Goal: Task Accomplishment & Management: Use online tool/utility

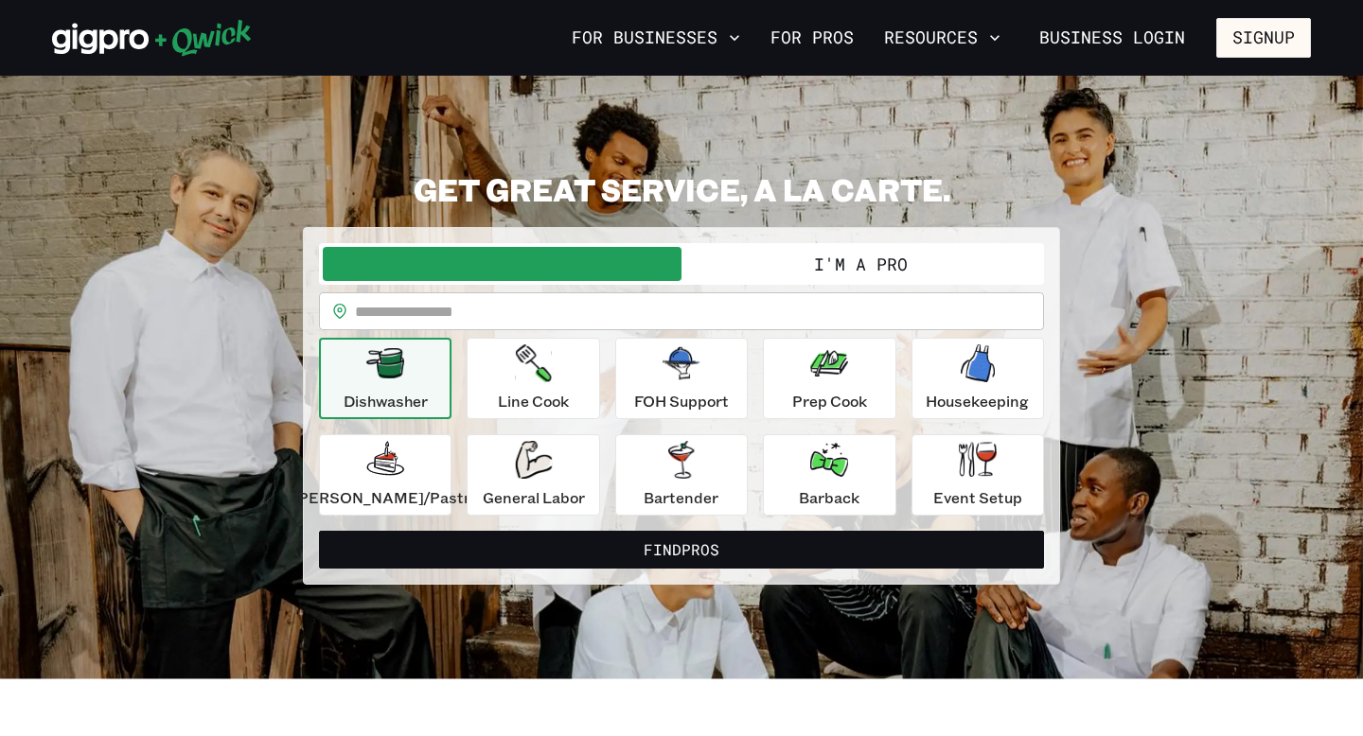
click at [443, 299] on input "text" at bounding box center [699, 311] width 689 height 38
type input "*****"
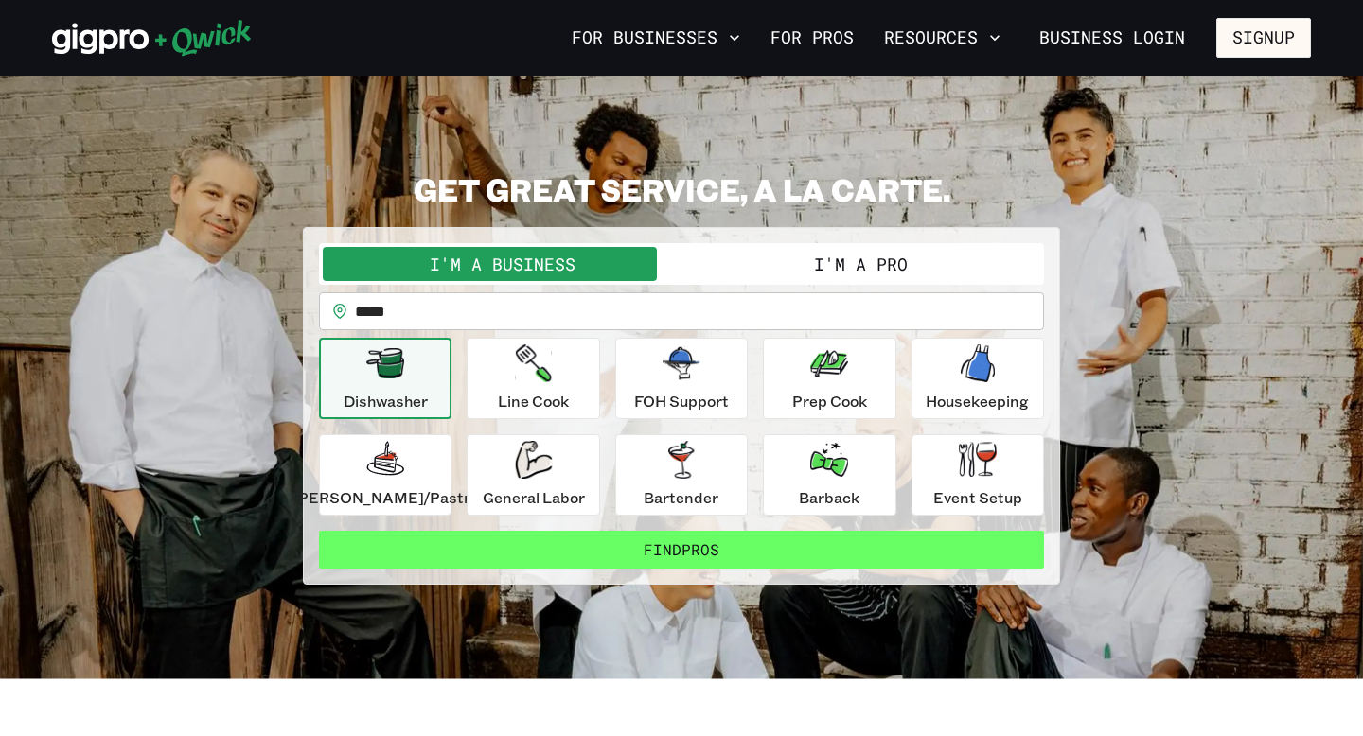
click at [557, 556] on button "Find Pros" at bounding box center [681, 550] width 725 height 38
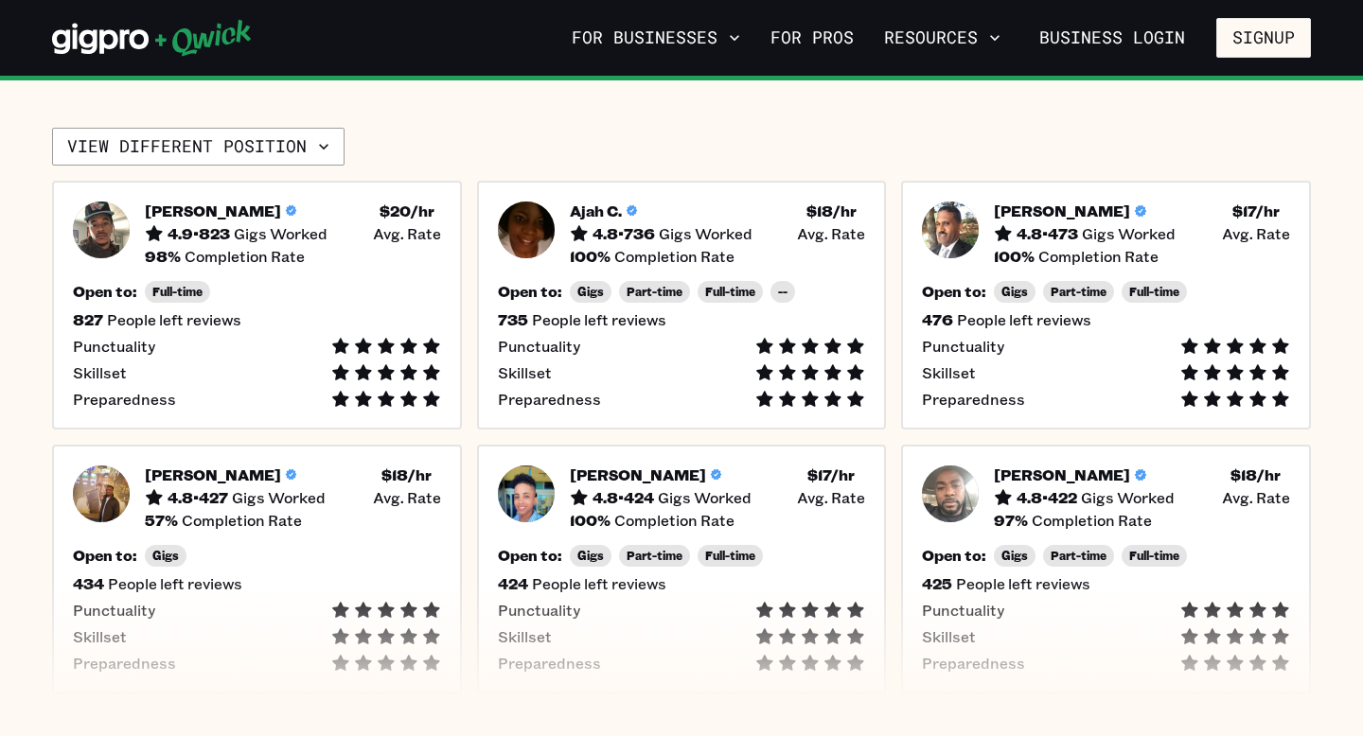
scroll to position [427, 0]
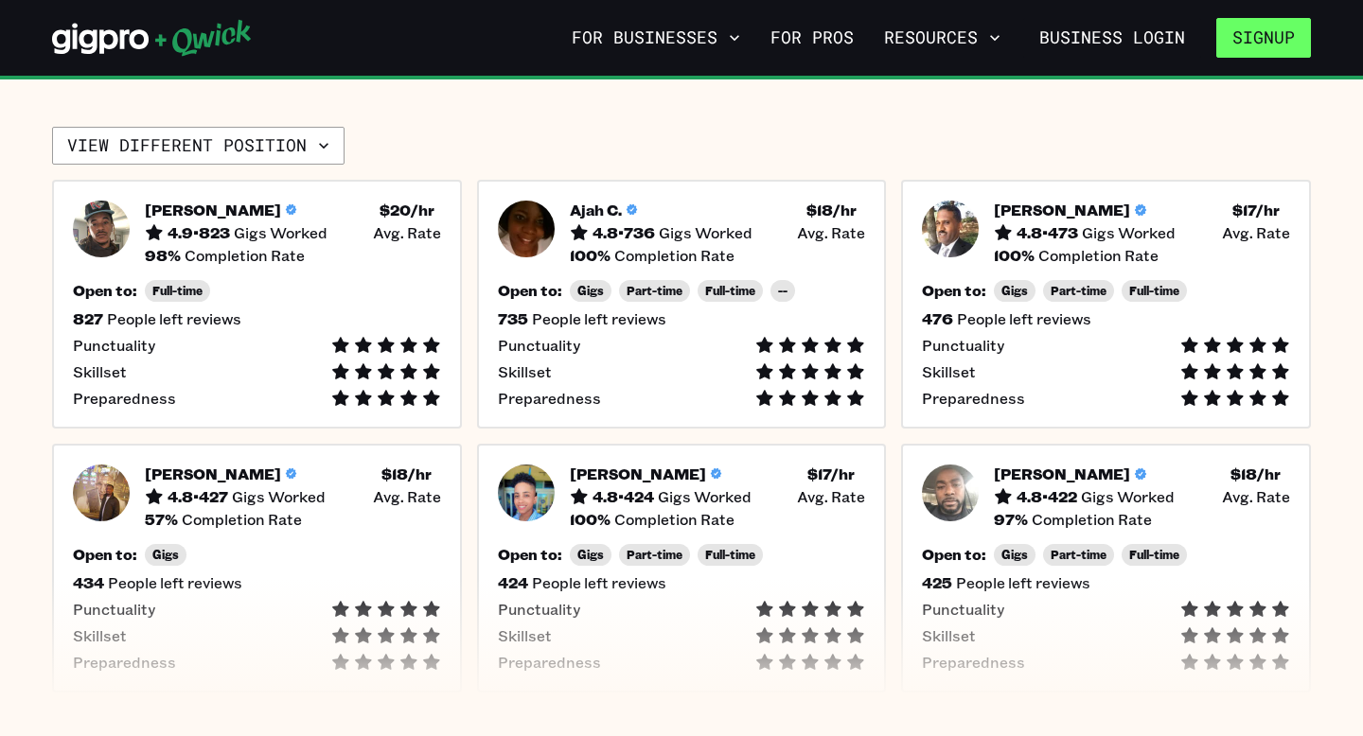
click at [1241, 44] on button "Signup" at bounding box center [1263, 38] width 95 height 40
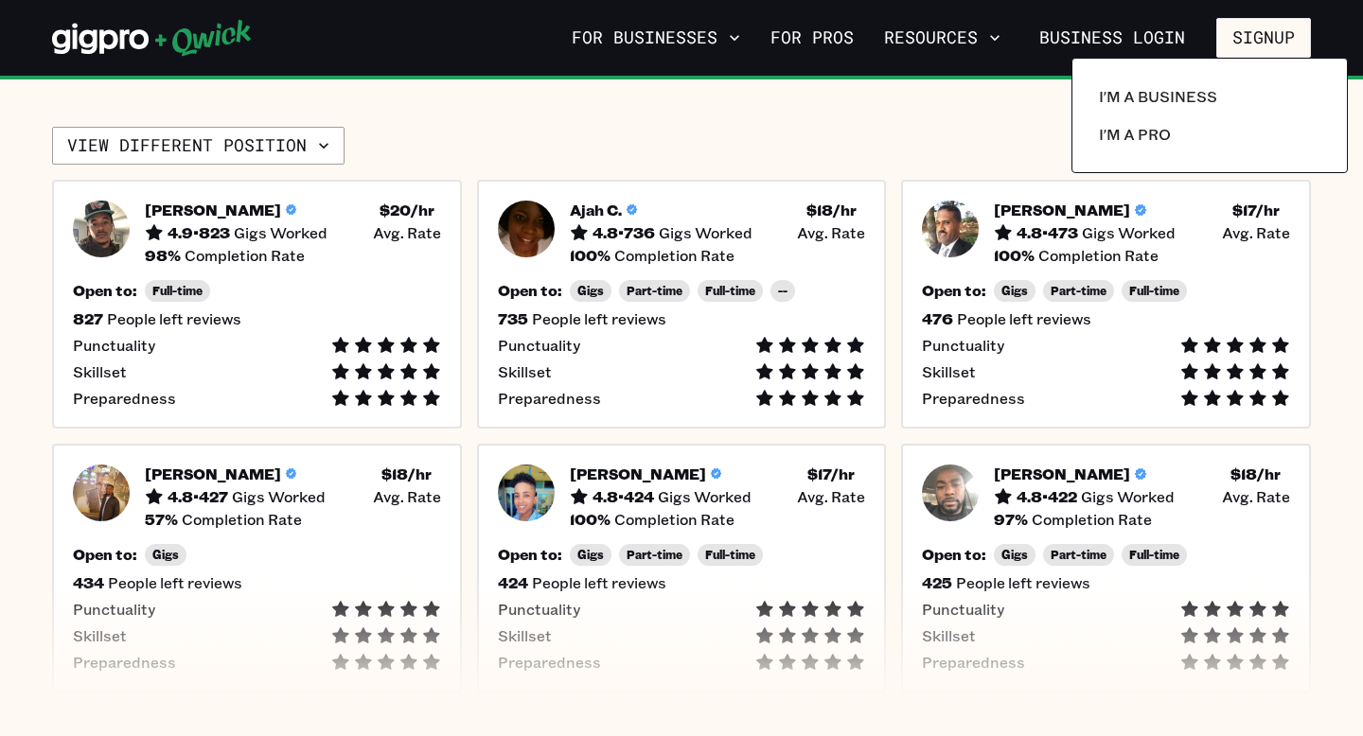
click at [875, 130] on div at bounding box center [681, 368] width 1363 height 736
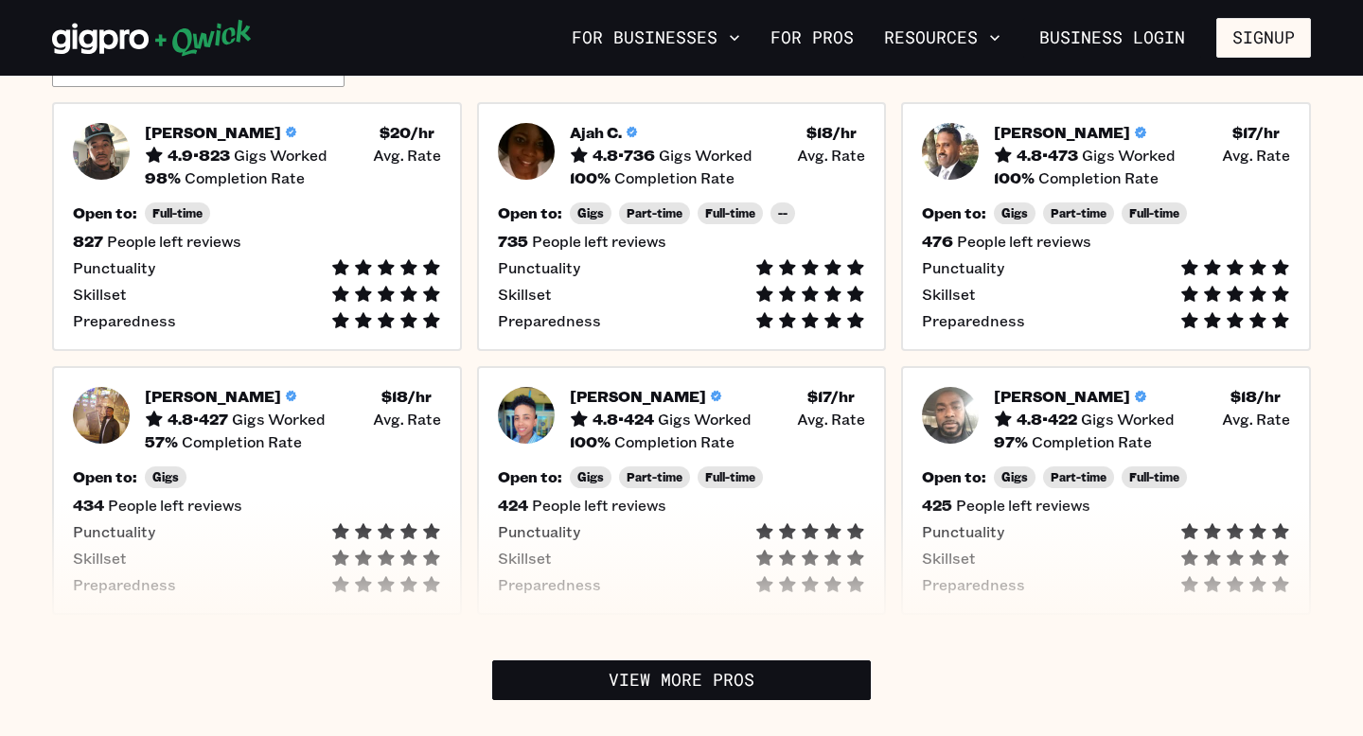
scroll to position [501, 0]
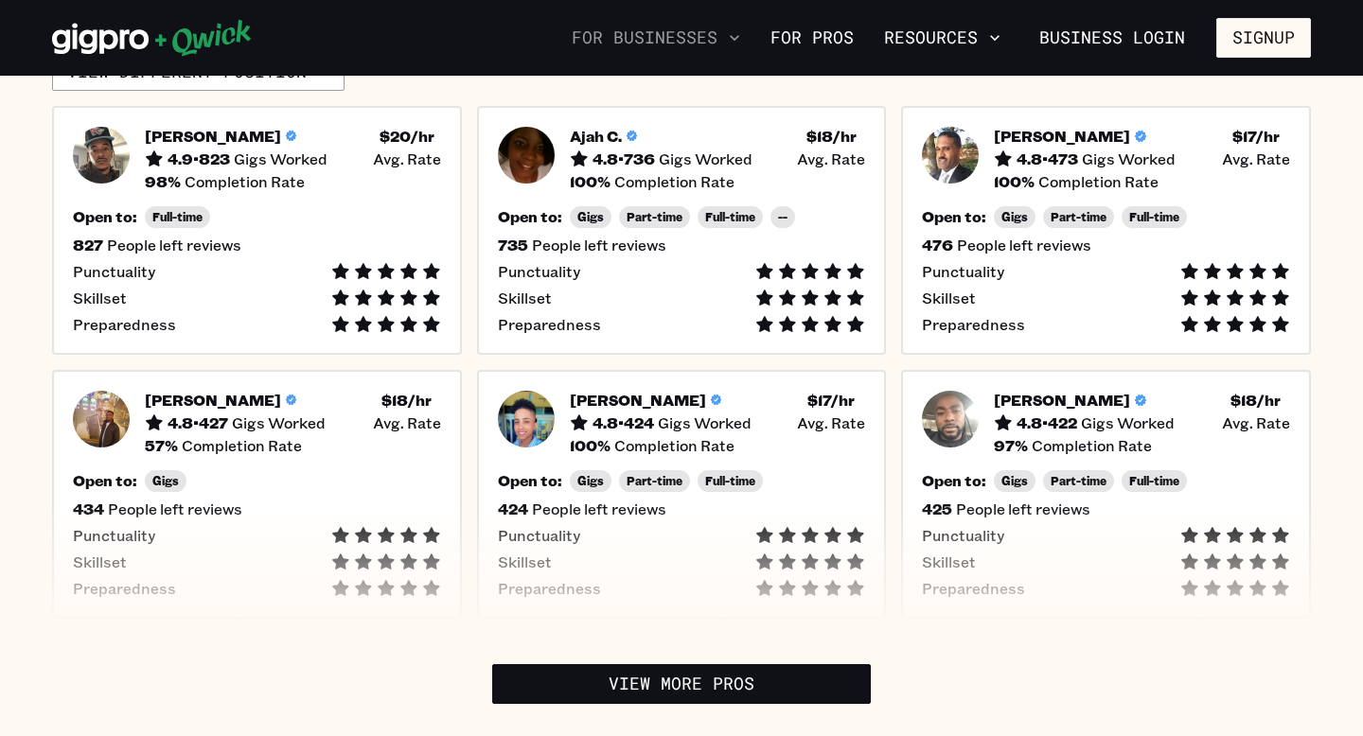
click at [716, 44] on button "For Businesses" at bounding box center [656, 38] width 184 height 32
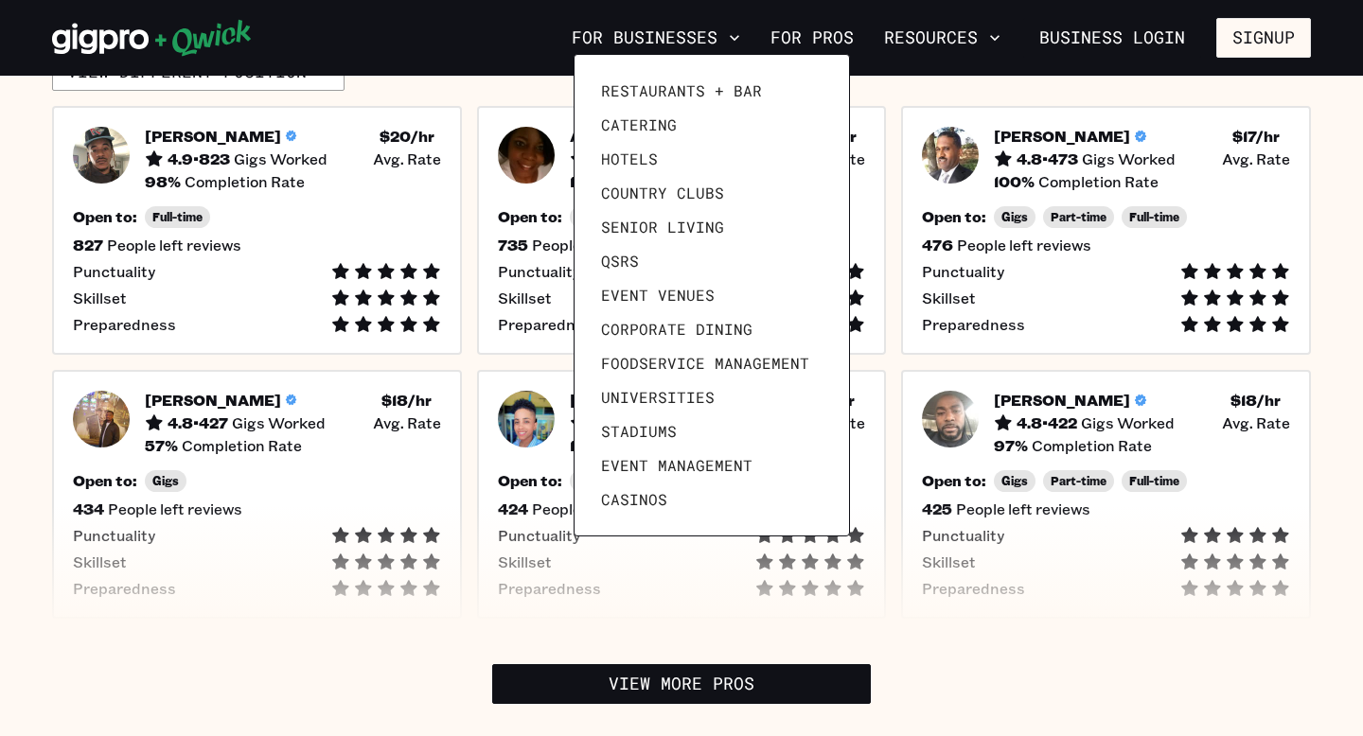
click at [971, 124] on div at bounding box center [681, 368] width 1363 height 736
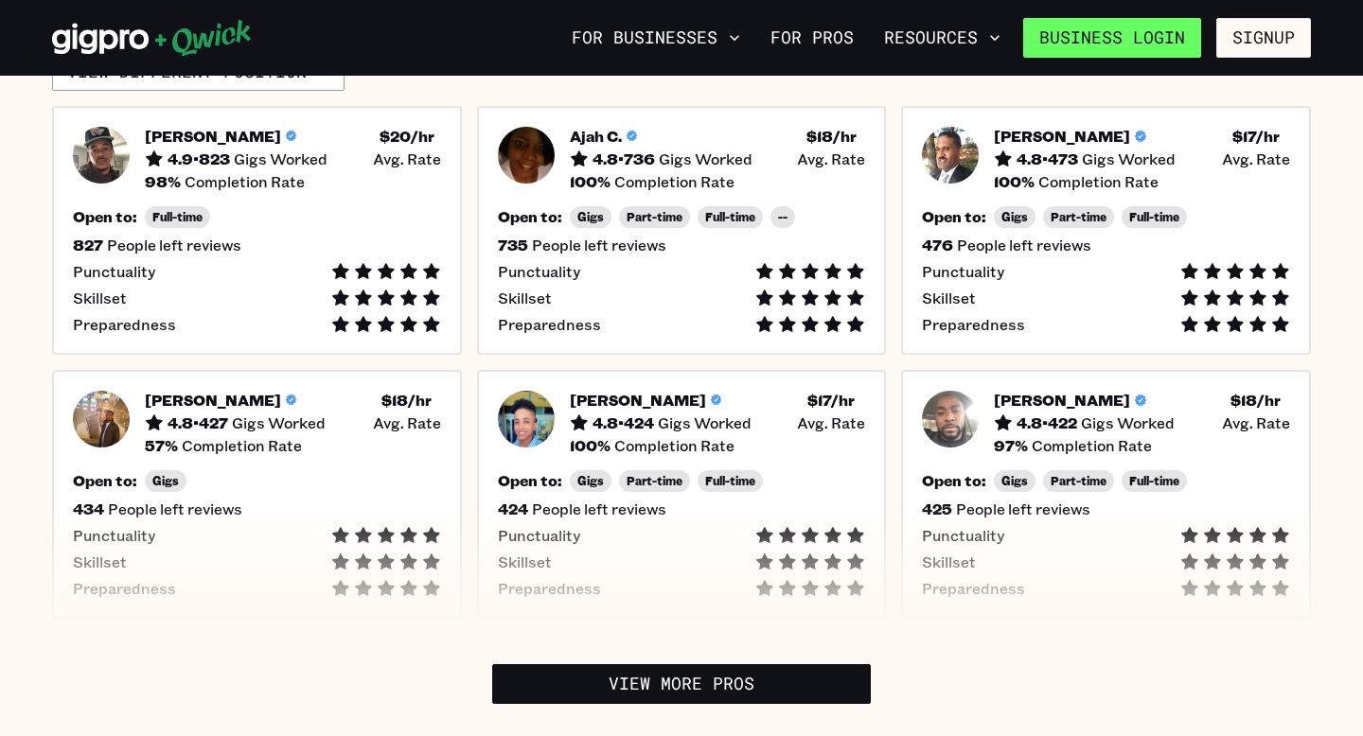
click at [1166, 45] on link "Business Login" at bounding box center [1112, 38] width 178 height 40
